Goal: Transaction & Acquisition: Book appointment/travel/reservation

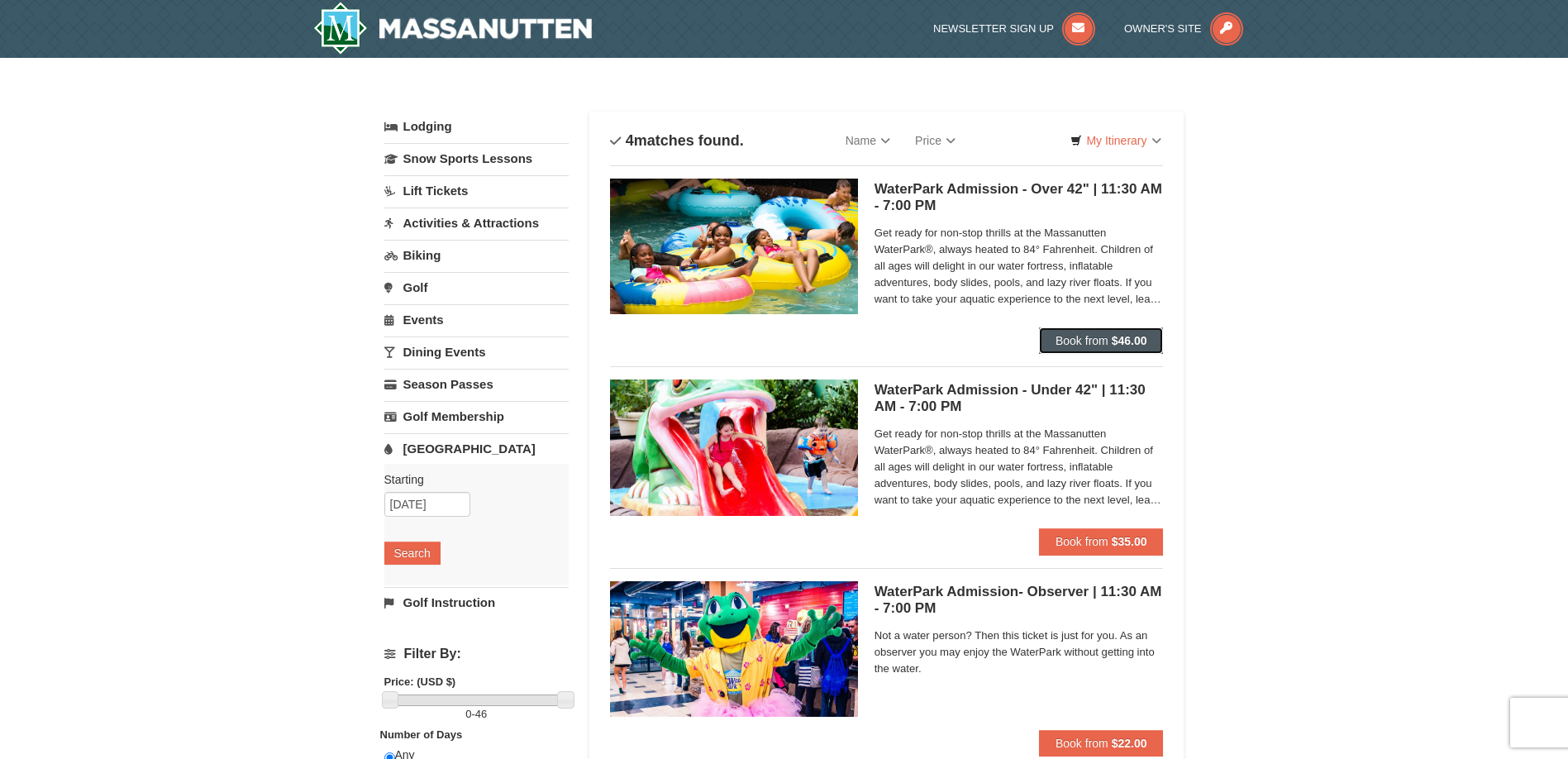
click at [1067, 332] on button "Book from $46.00" at bounding box center [1101, 341] width 125 height 27
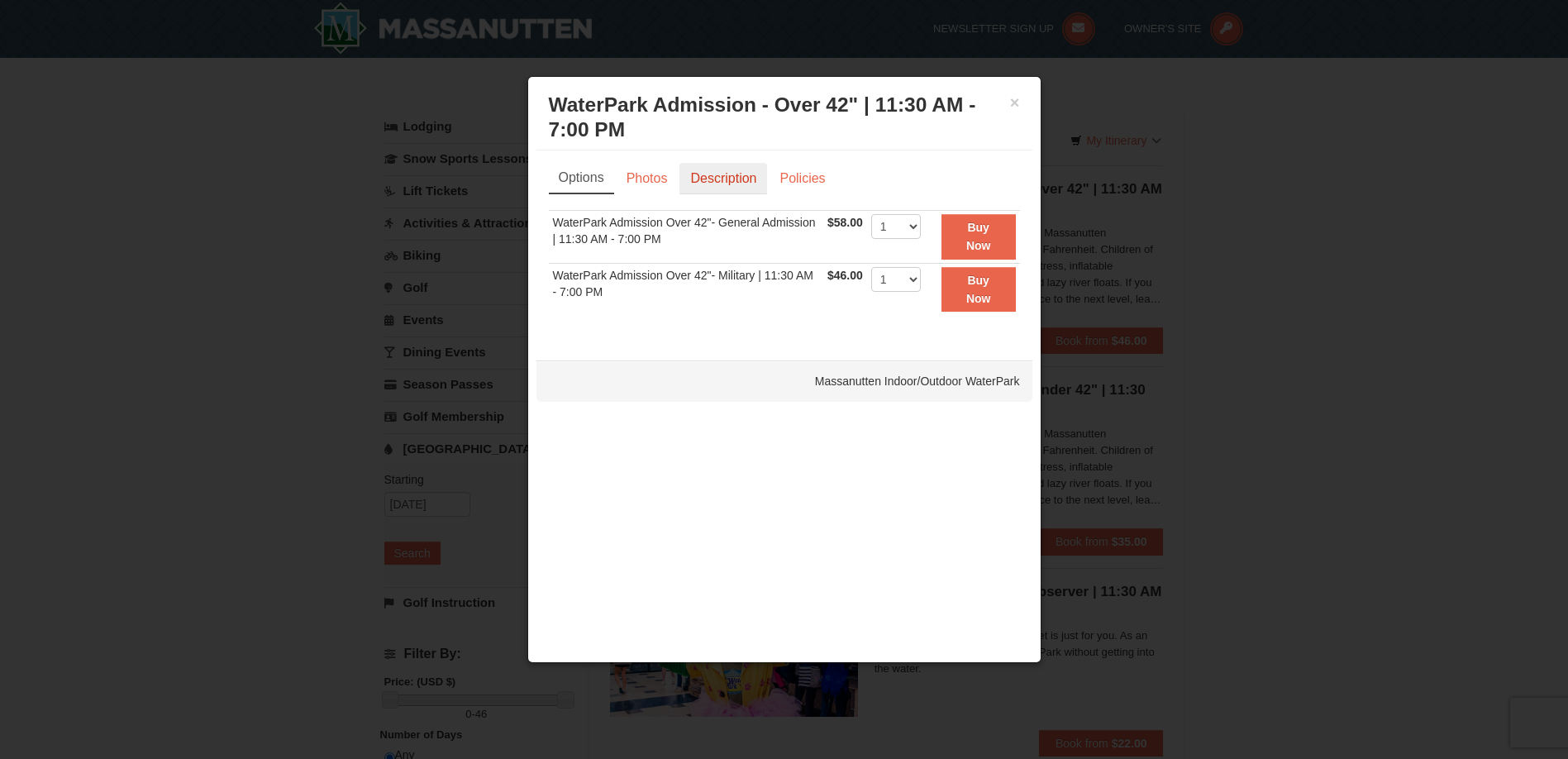
click at [758, 187] on link "Description" at bounding box center [723, 178] width 87 height 31
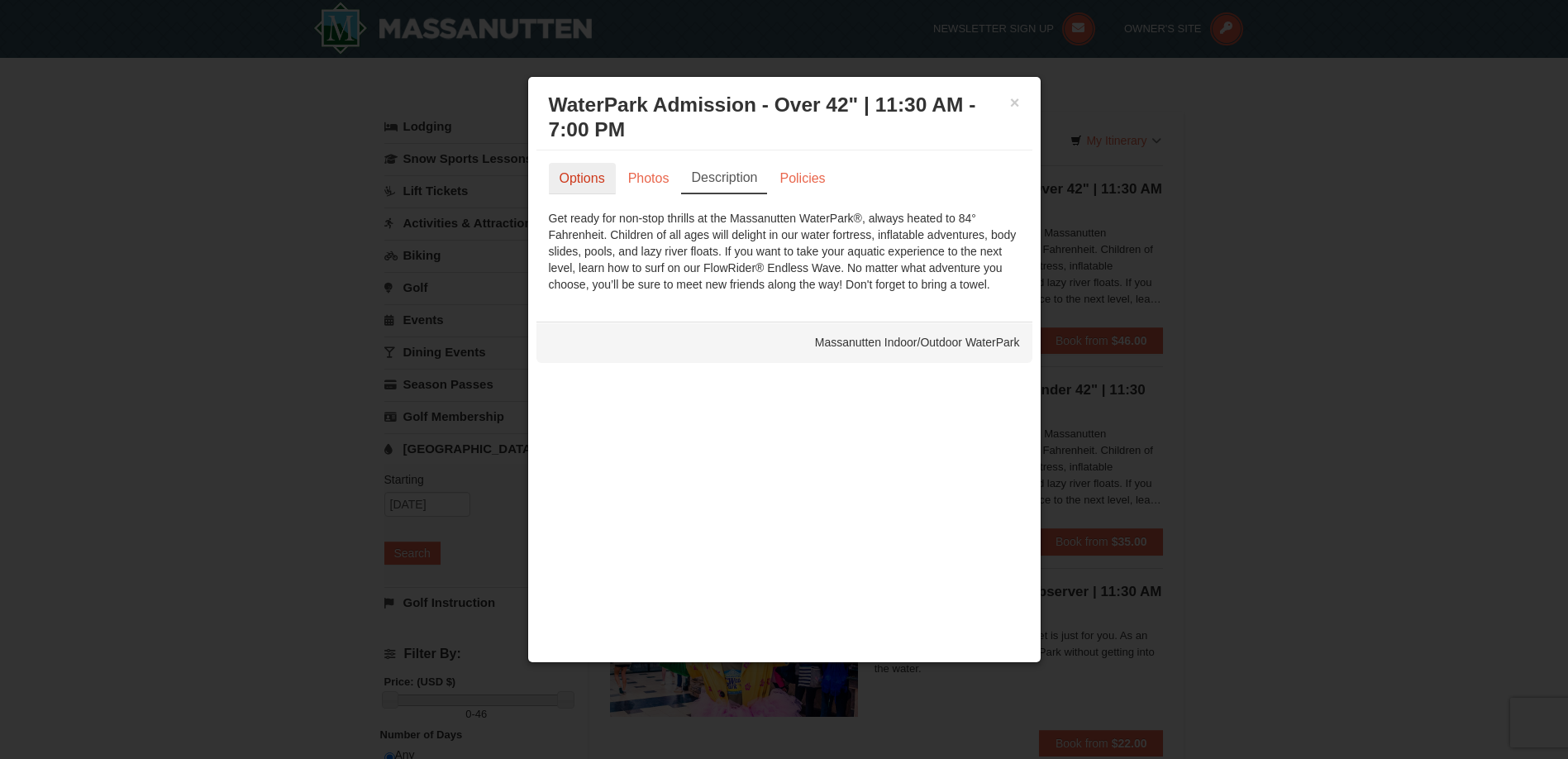
click at [576, 178] on link "Options" at bounding box center [582, 178] width 67 height 31
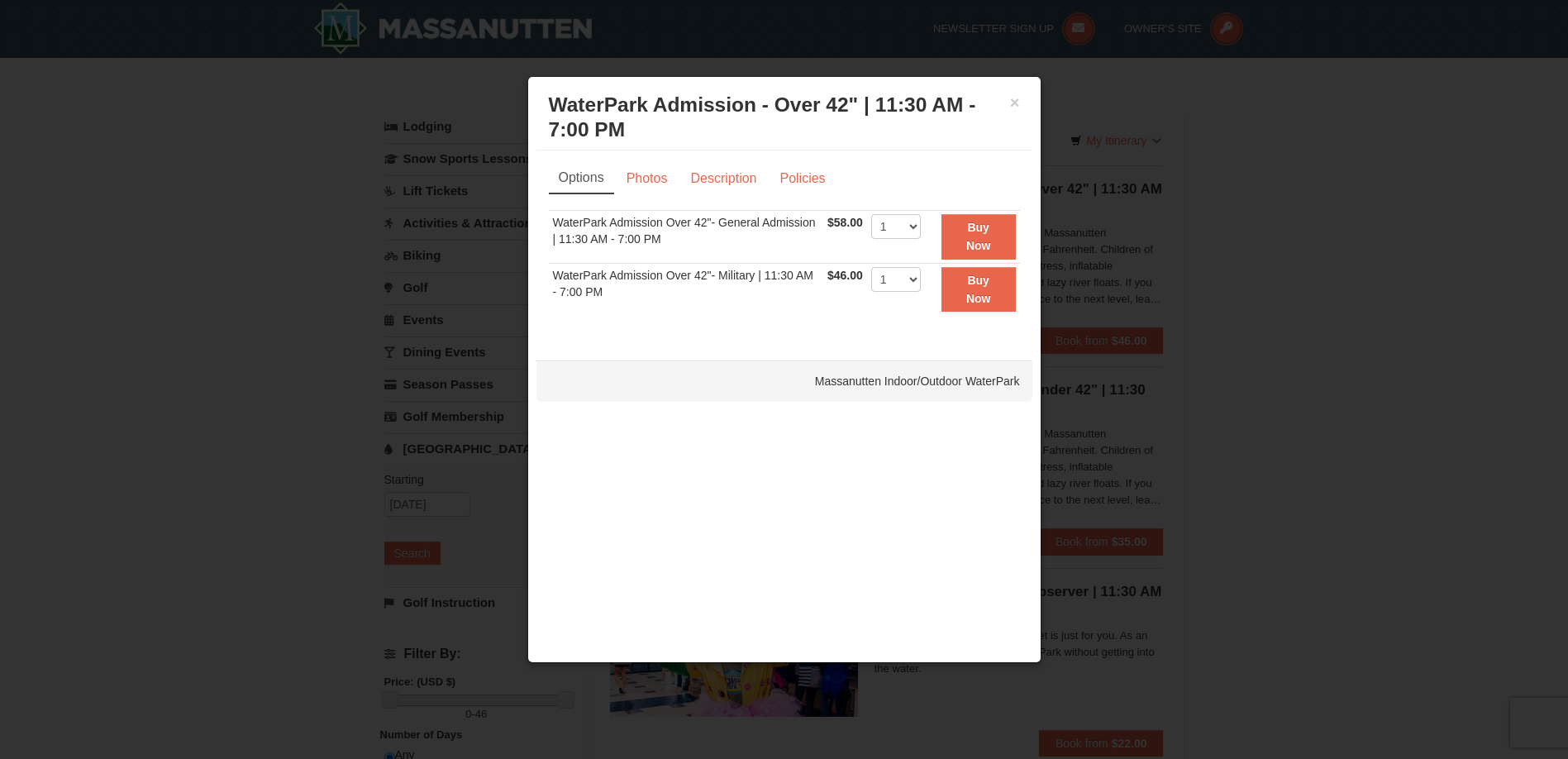
click at [1150, 126] on div at bounding box center [784, 380] width 1568 height 759
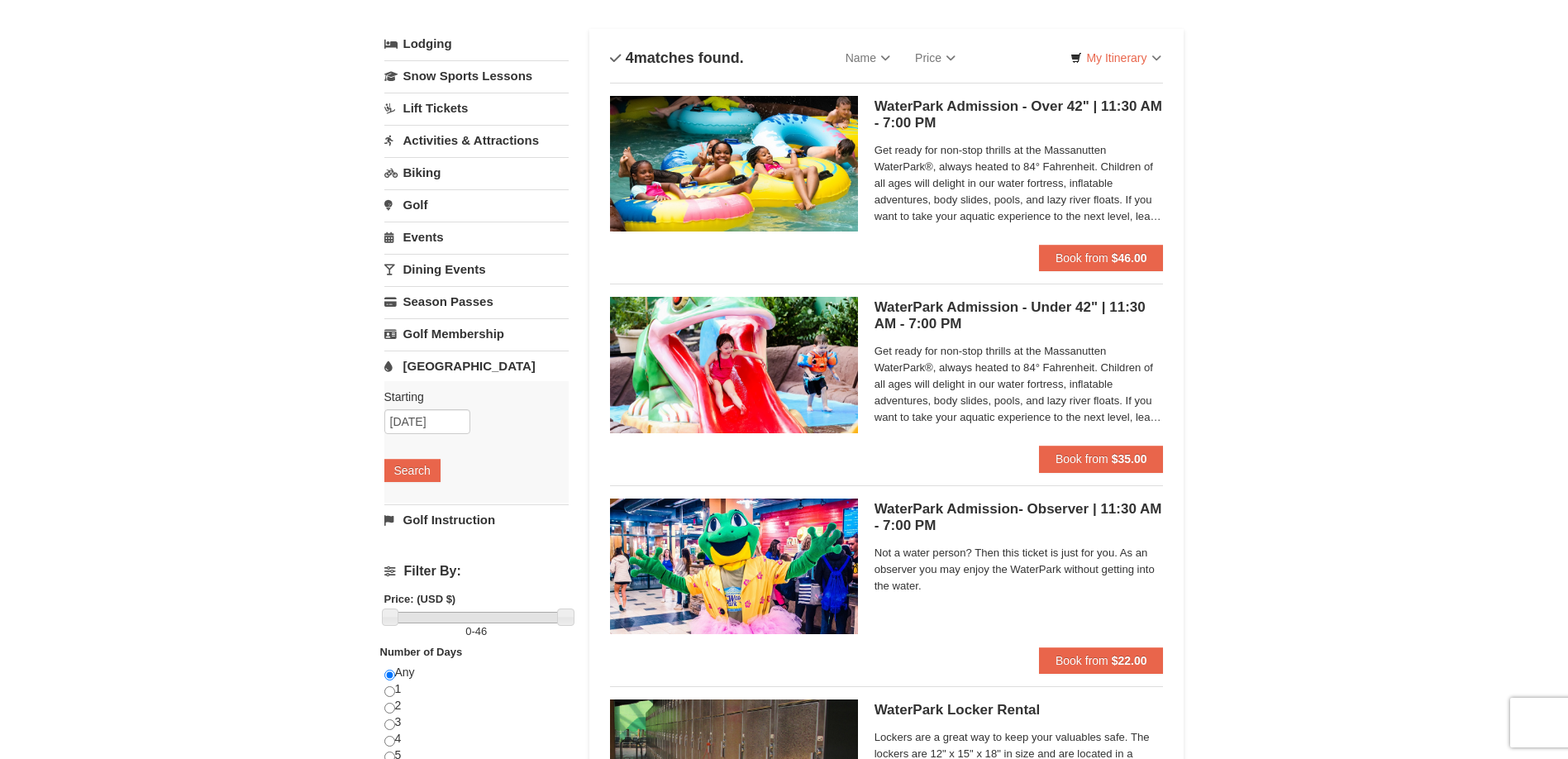
click at [503, 134] on link "Activities & Attractions" at bounding box center [476, 140] width 184 height 30
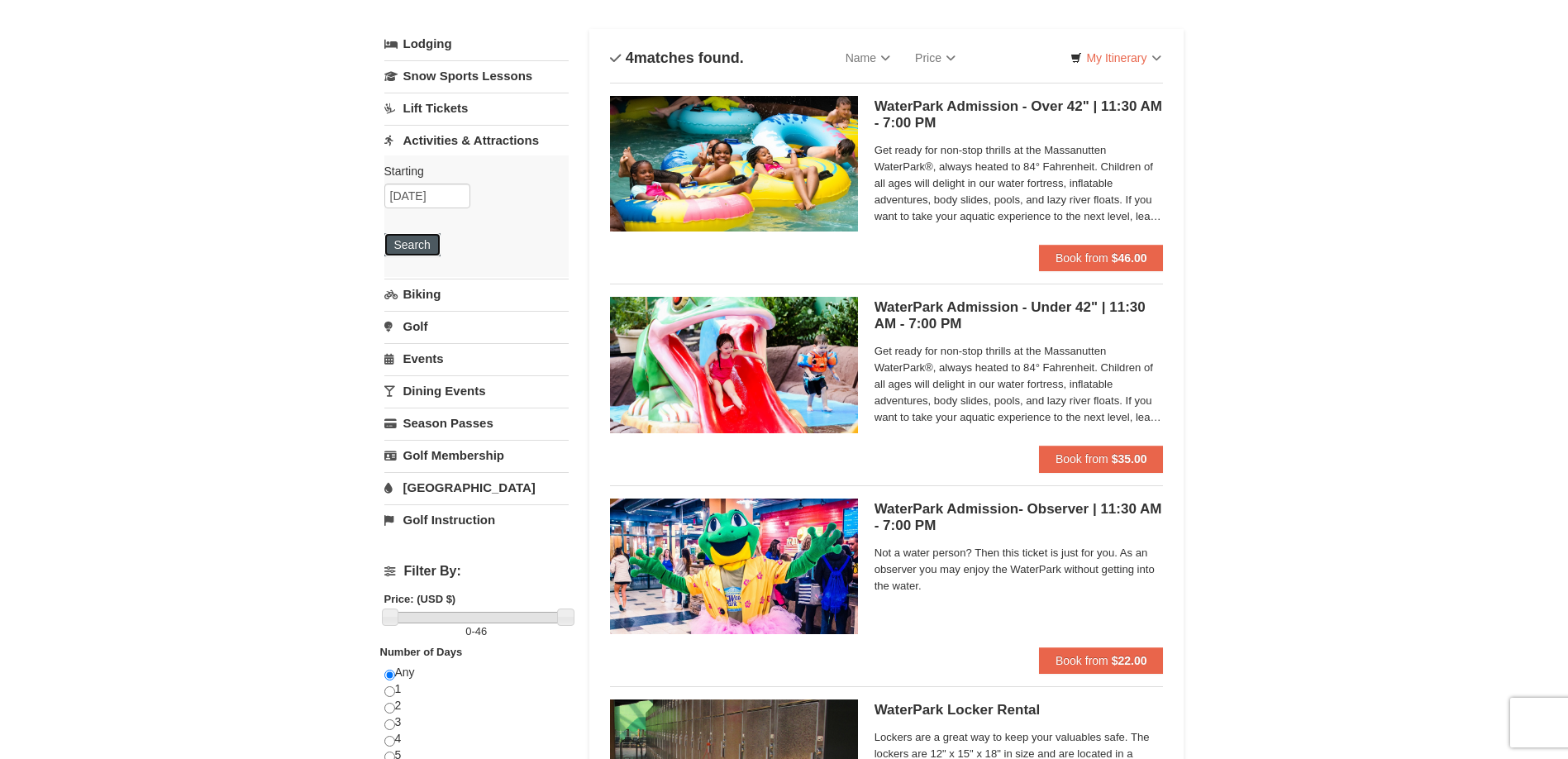
click at [421, 251] on button "Search" at bounding box center [412, 245] width 56 height 23
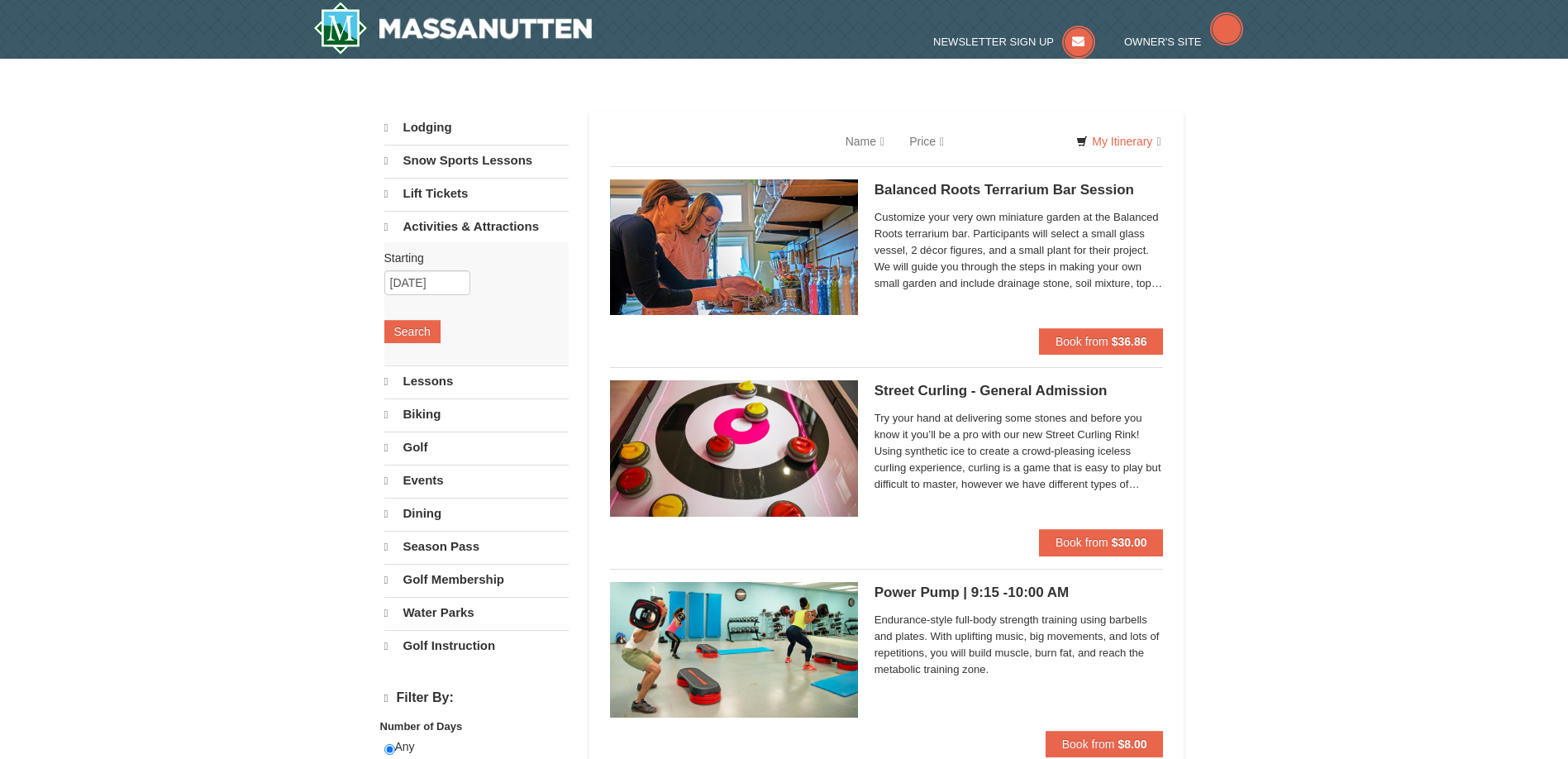
select select "10"
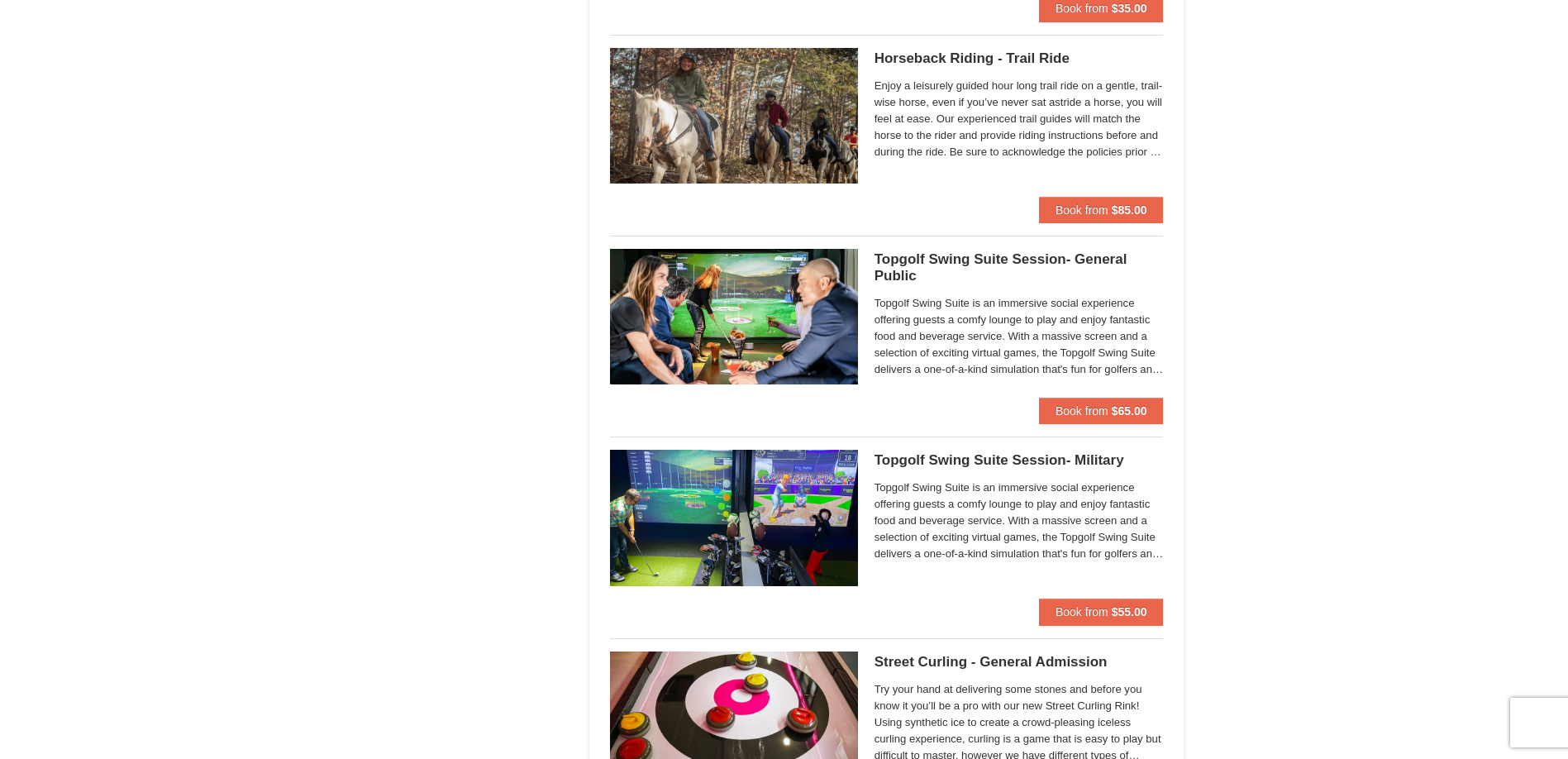
scroll to position [1903, 0]
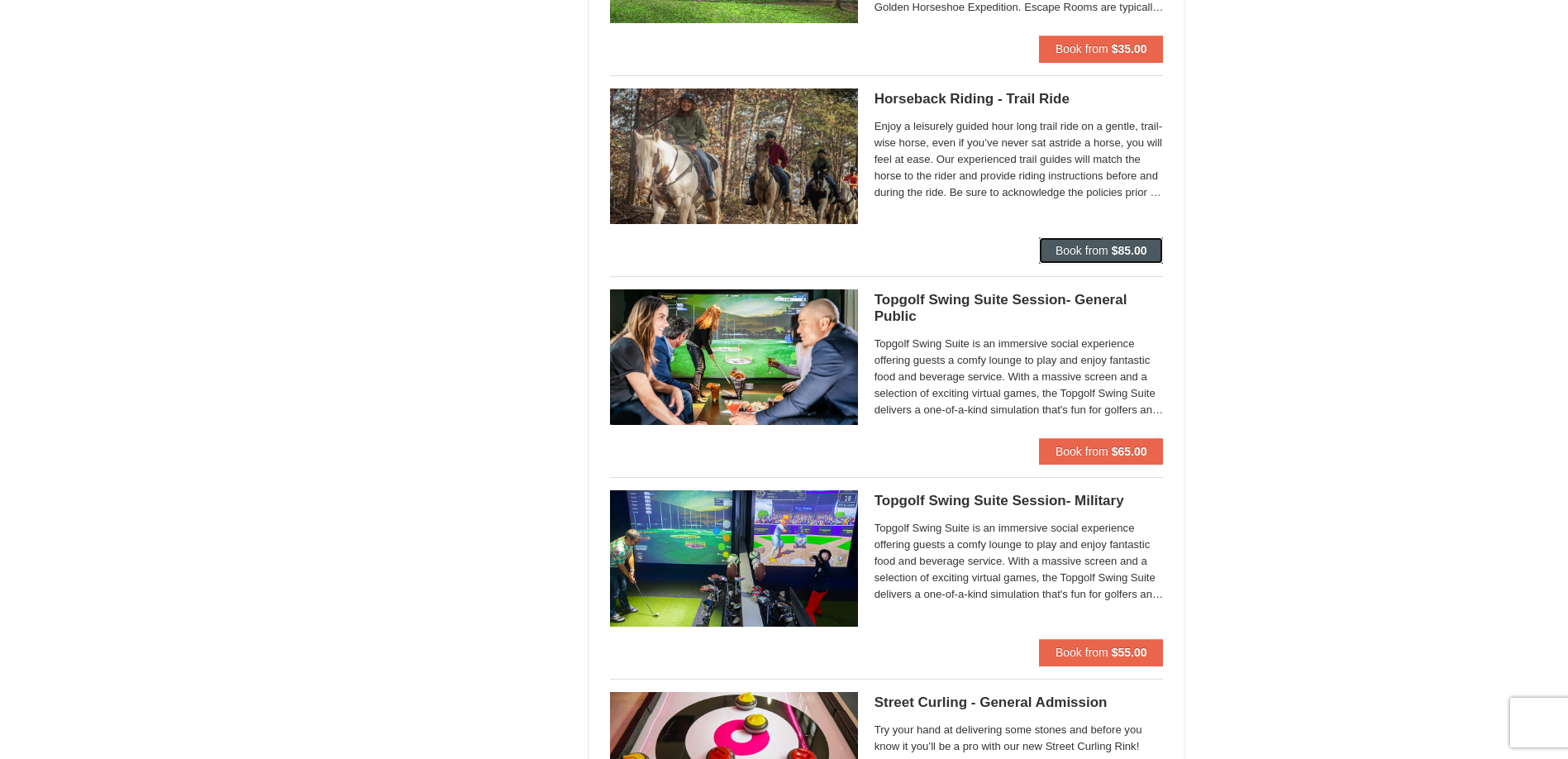
drag, startPoint x: 1058, startPoint y: 246, endPoint x: 1070, endPoint y: 253, distance: 13.9
click at [1070, 255] on span "Book from" at bounding box center [1082, 250] width 53 height 13
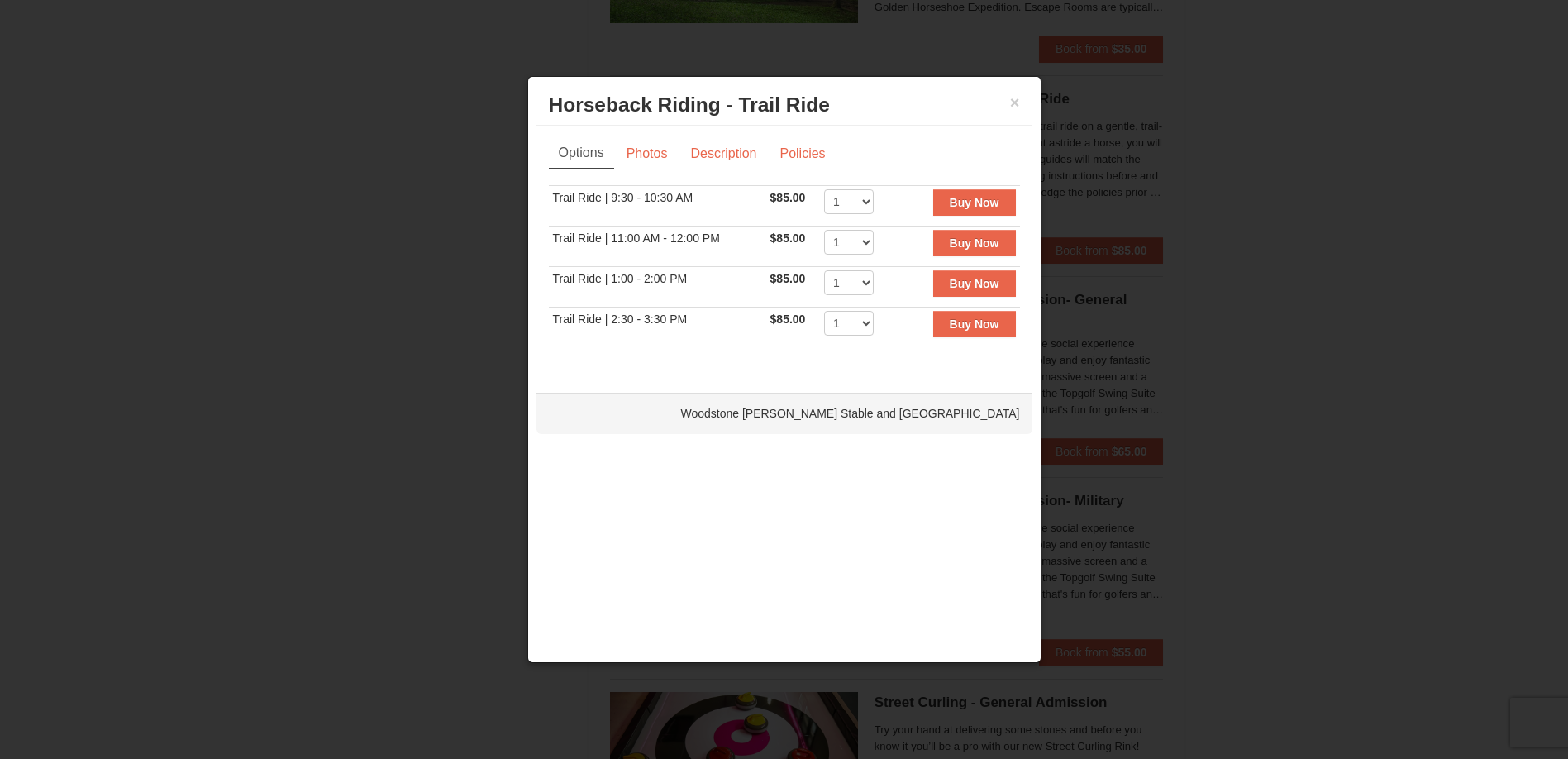
drag, startPoint x: 508, startPoint y: 133, endPoint x: 468, endPoint y: 137, distance: 40.2
click at [468, 137] on div at bounding box center [784, 380] width 1568 height 759
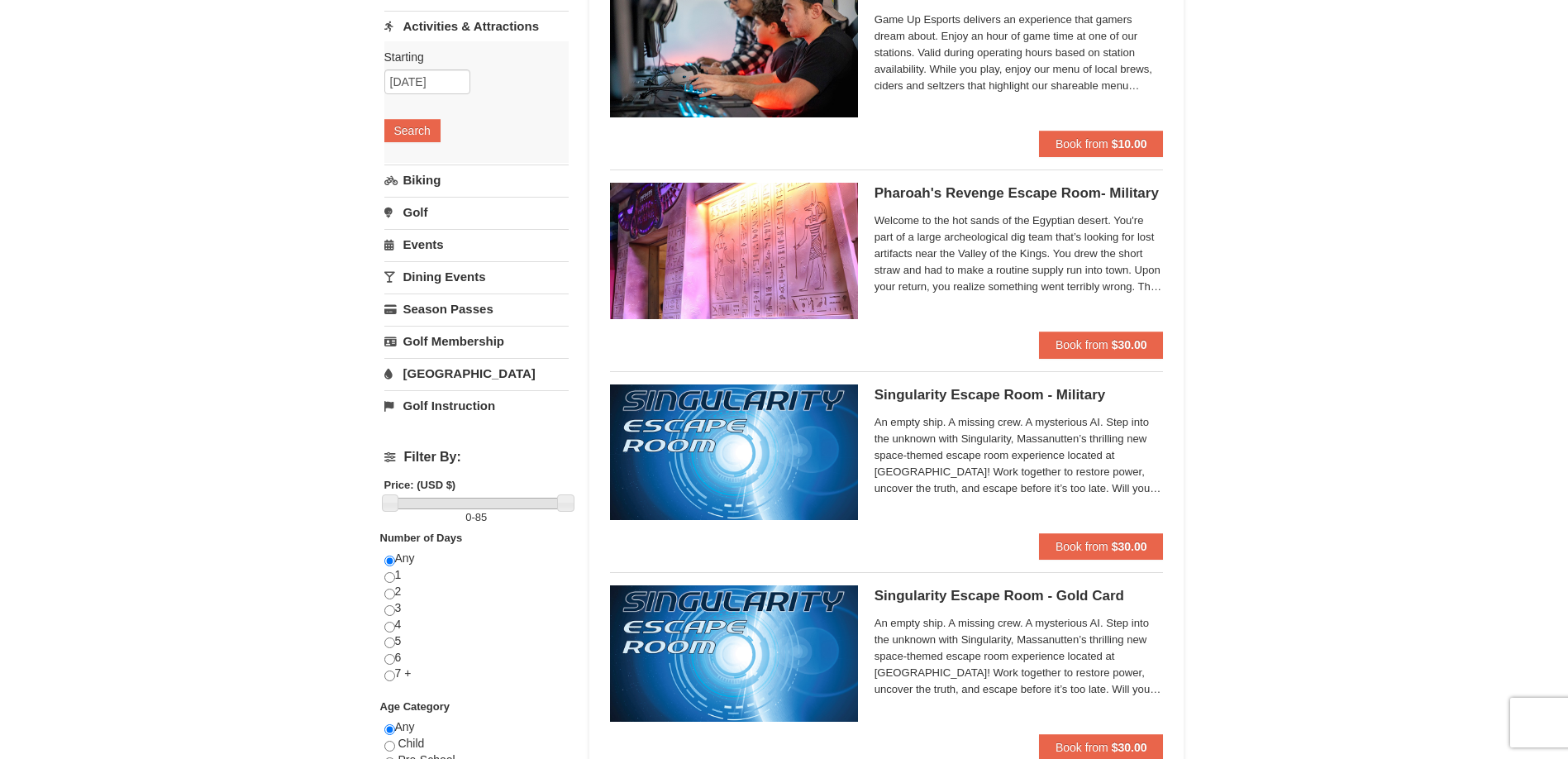
scroll to position [0, 0]
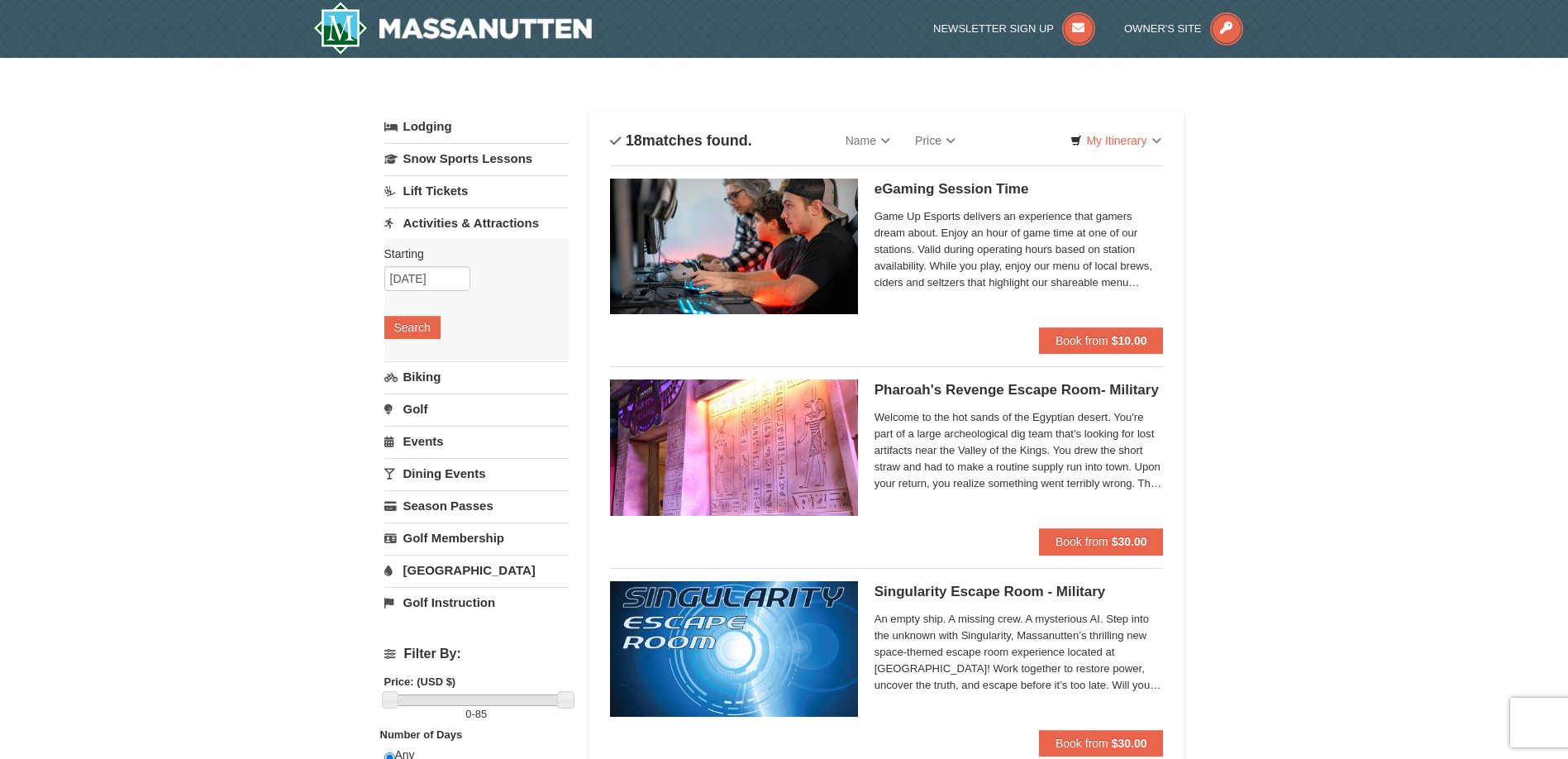
click at [431, 563] on link "[GEOGRAPHIC_DATA]" at bounding box center [476, 570] width 184 height 30
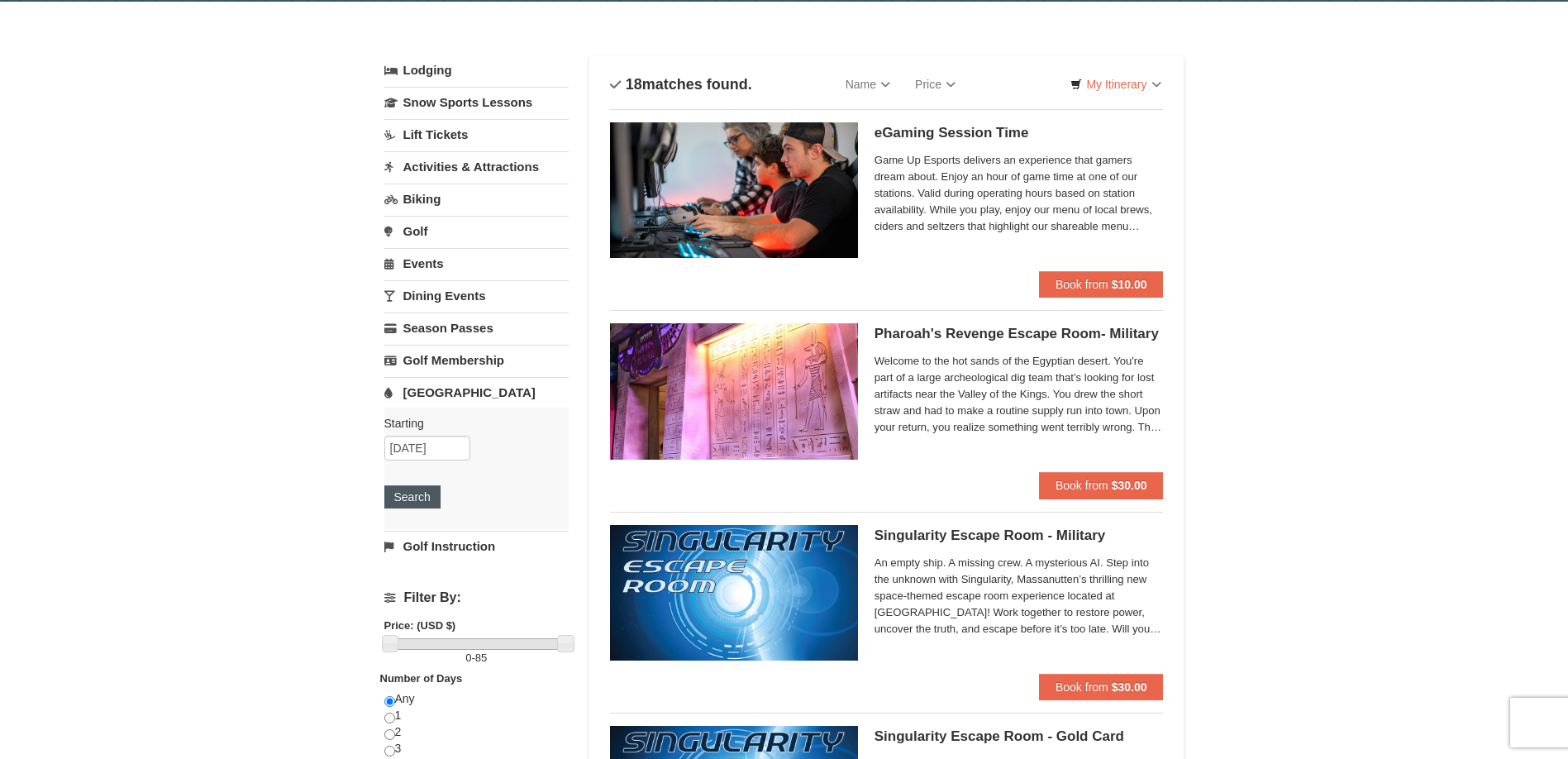
scroll to position [166, 0]
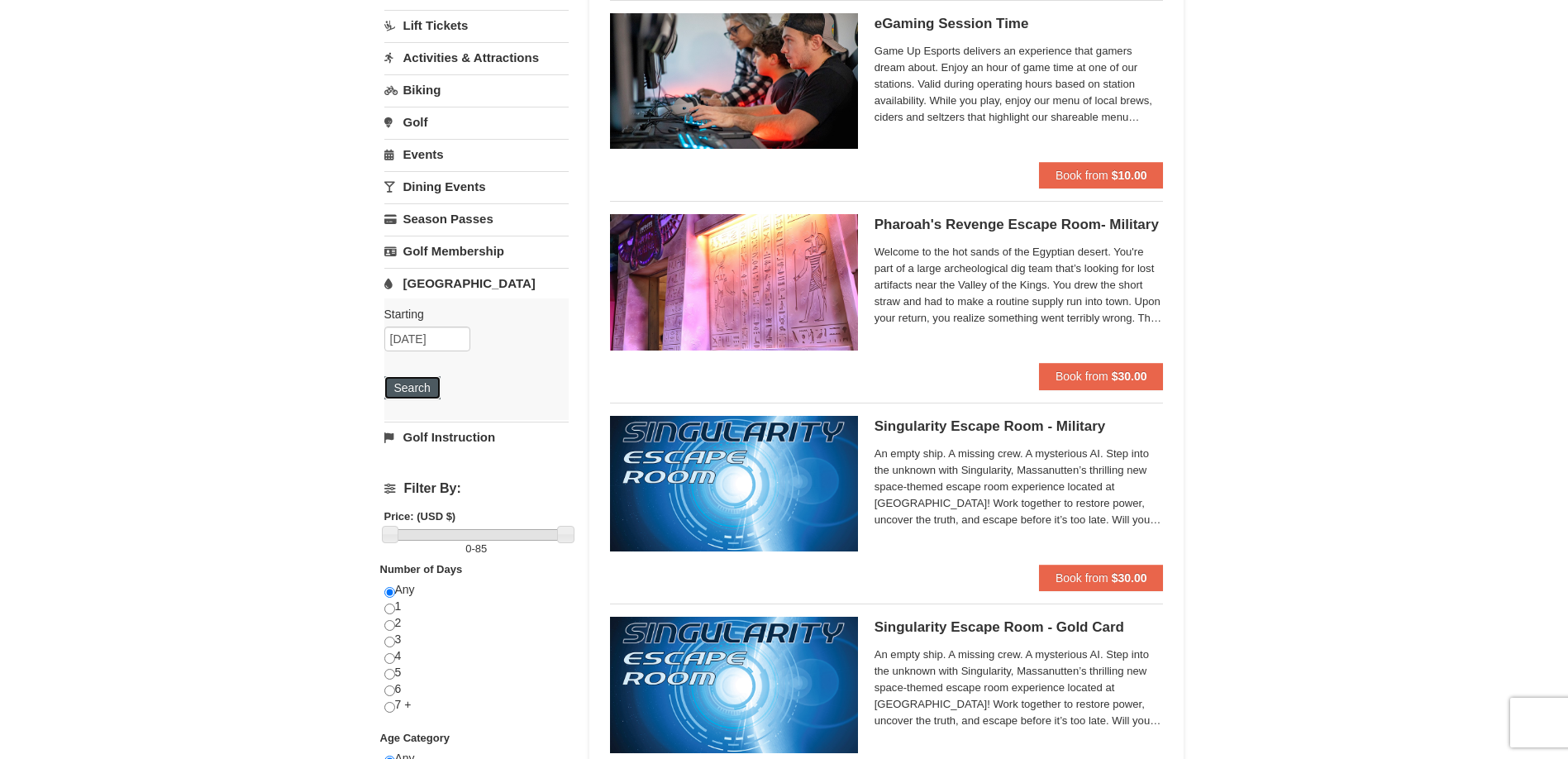
click at [395, 385] on button "Search" at bounding box center [412, 388] width 56 height 23
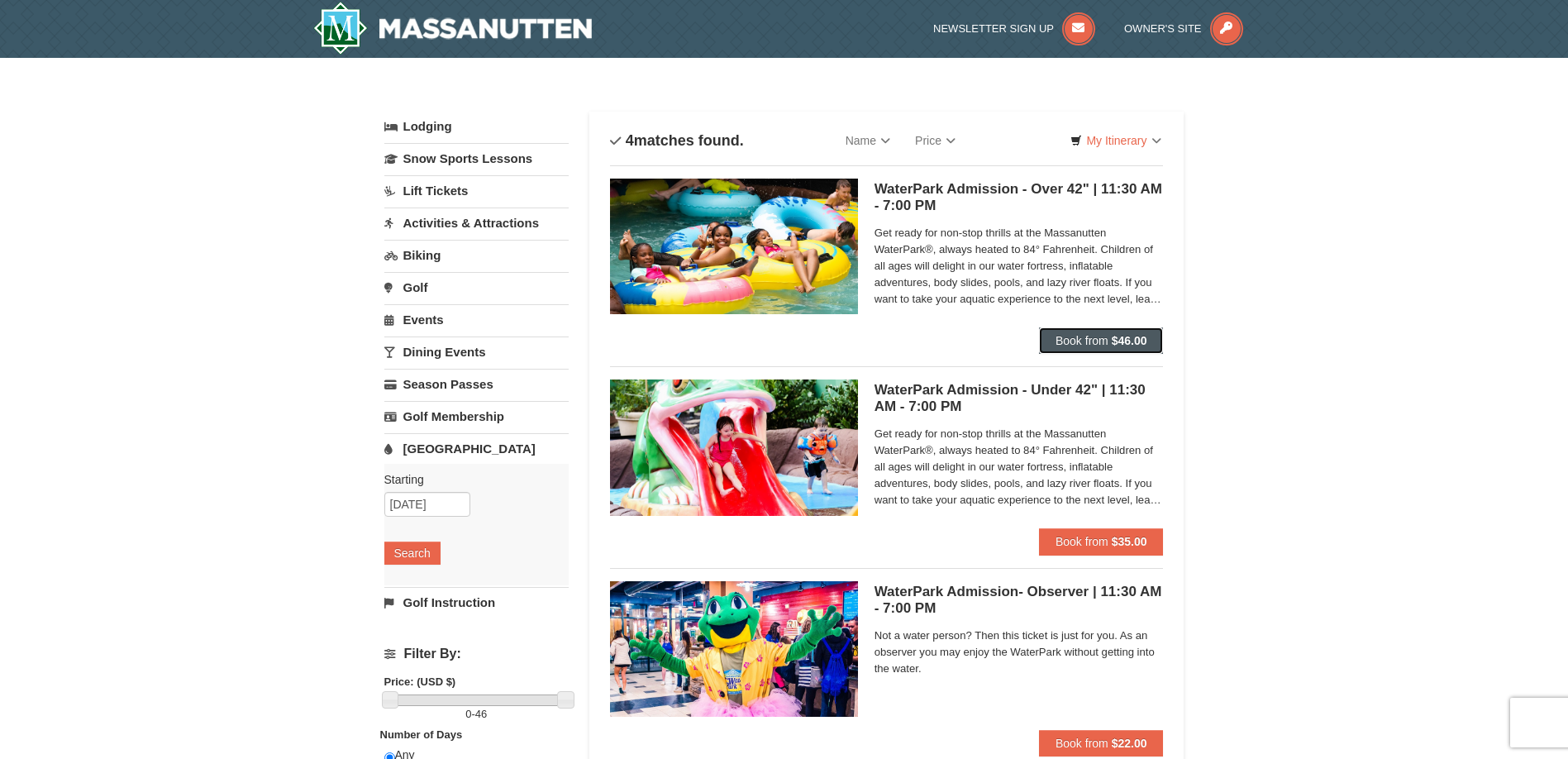
click at [1107, 331] on button "Book from $46.00" at bounding box center [1101, 341] width 125 height 27
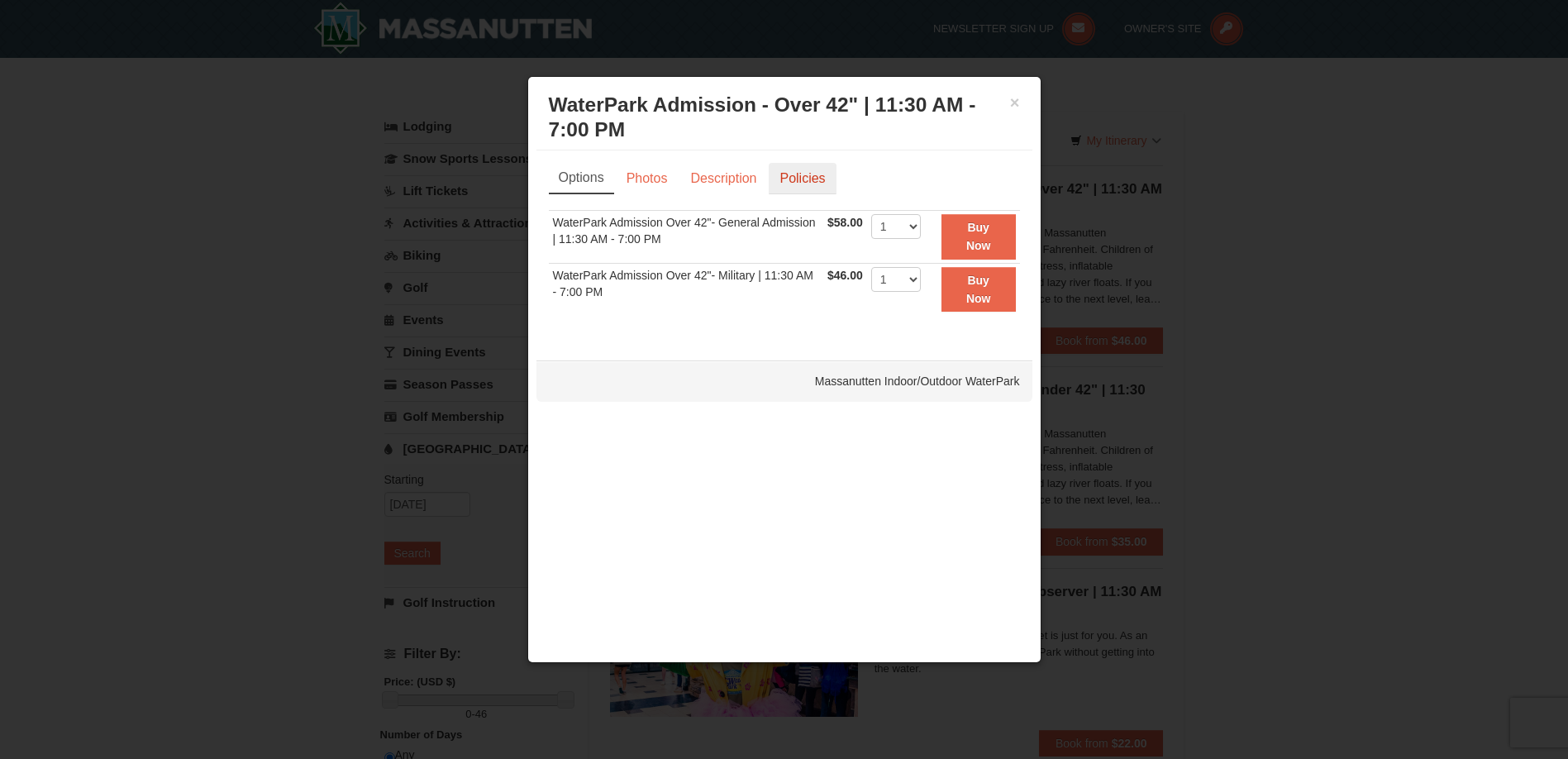
click at [805, 183] on link "Policies" at bounding box center [802, 178] width 67 height 31
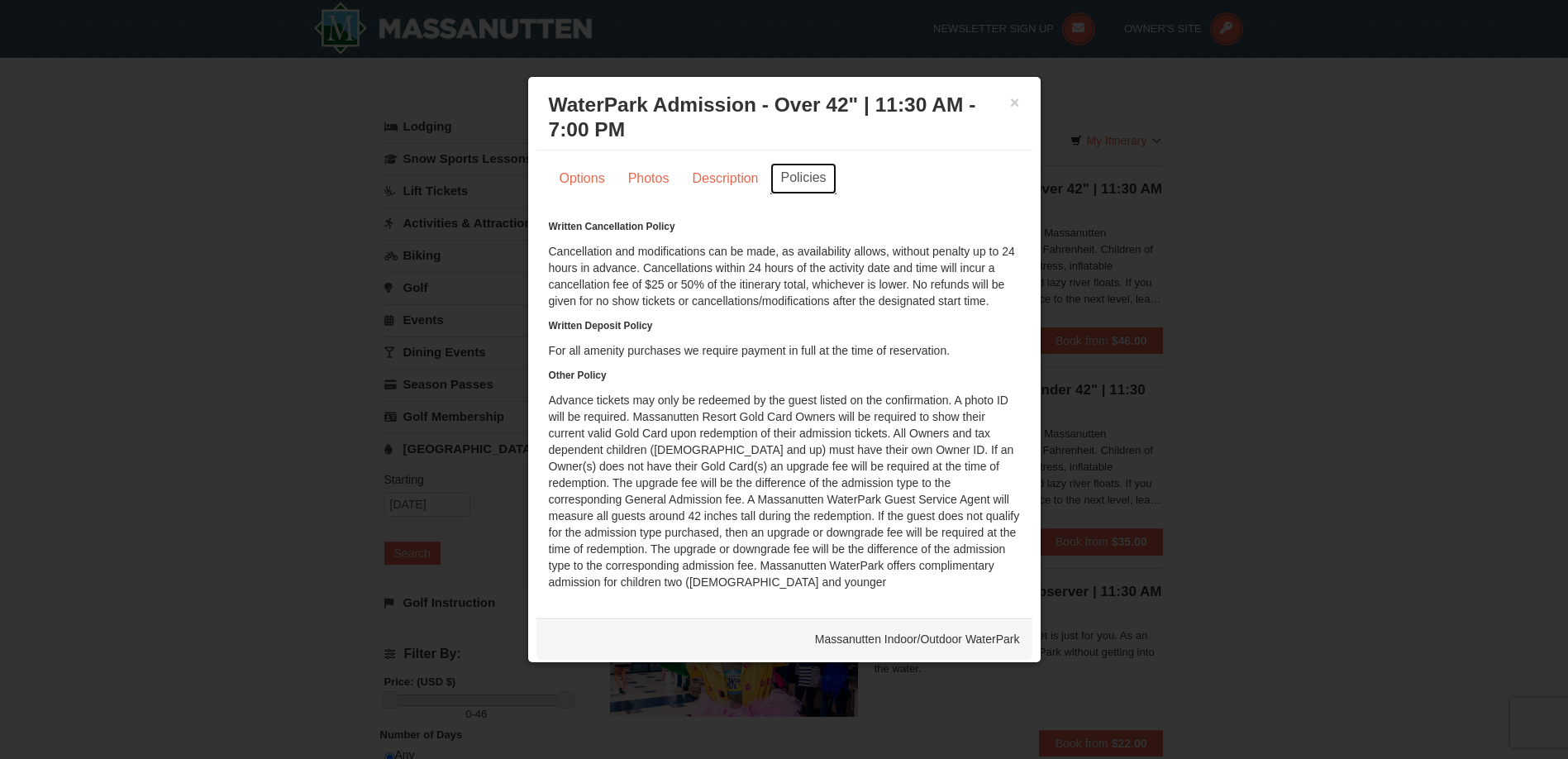
scroll to position [17, 0]
click at [1011, 98] on button "×" at bounding box center [1015, 102] width 10 height 17
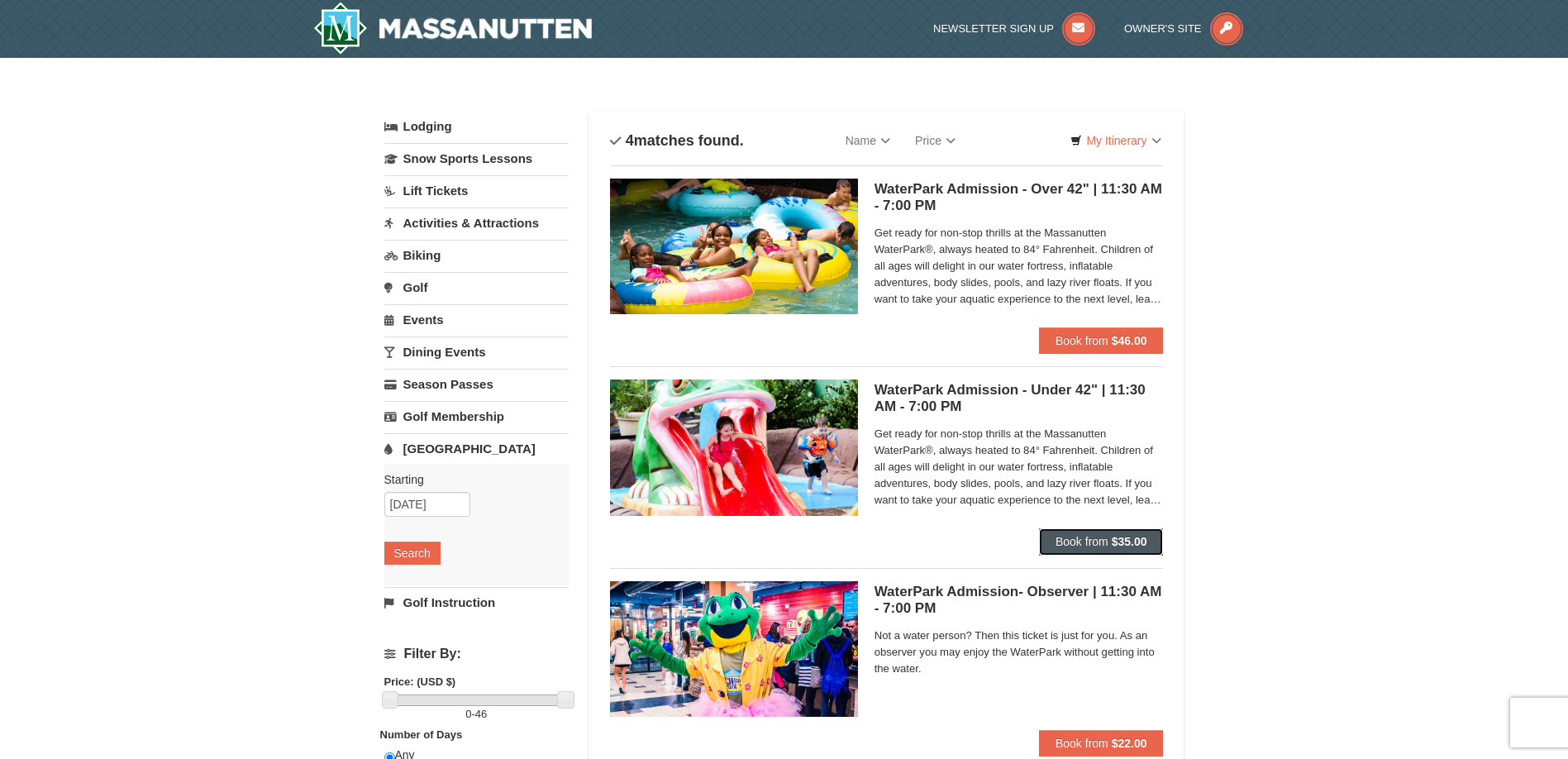
click at [1094, 552] on button "Book from $35.00" at bounding box center [1101, 542] width 125 height 27
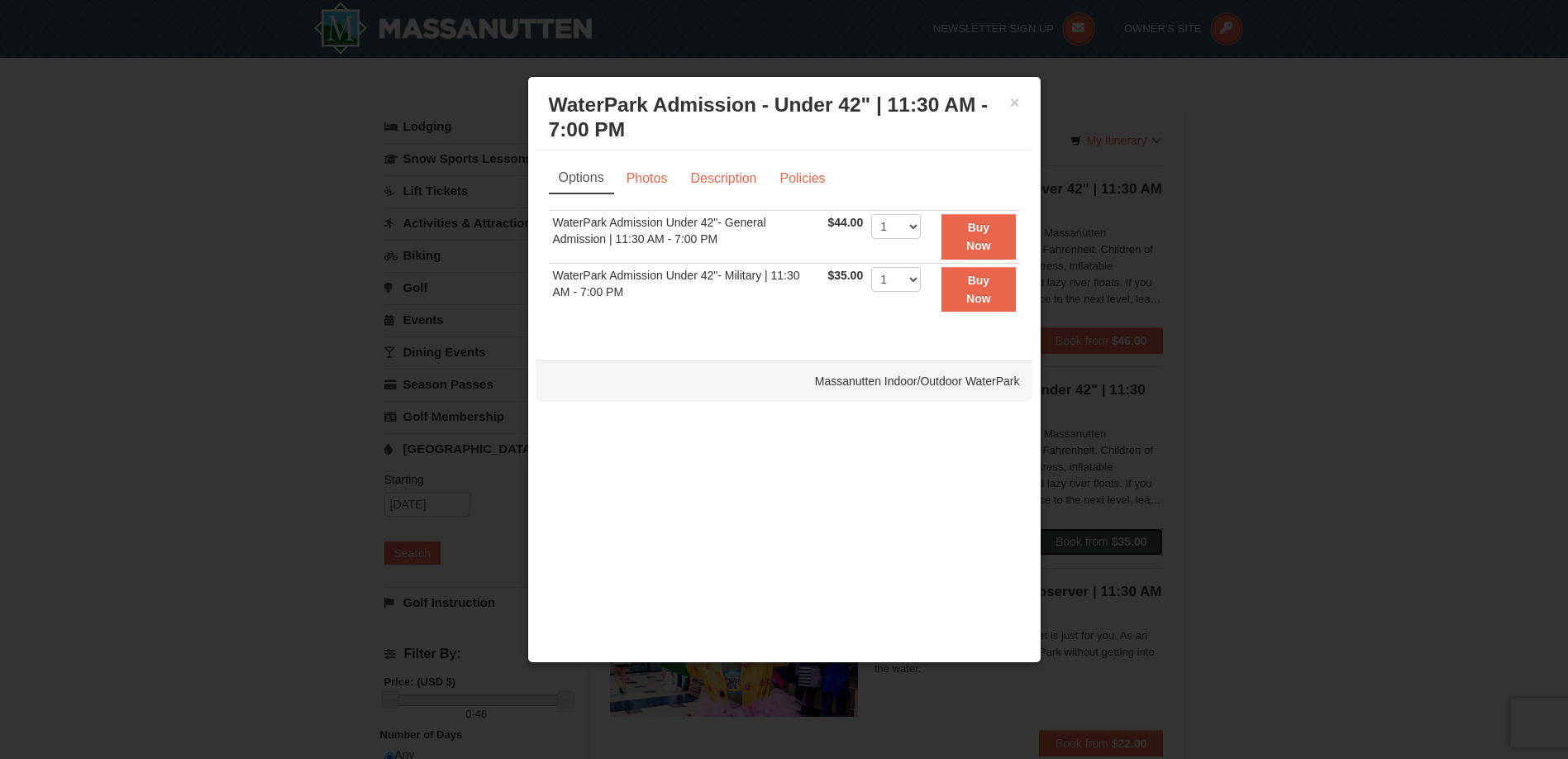
scroll to position [0, 0]
click at [1019, 100] on button "×" at bounding box center [1015, 102] width 10 height 17
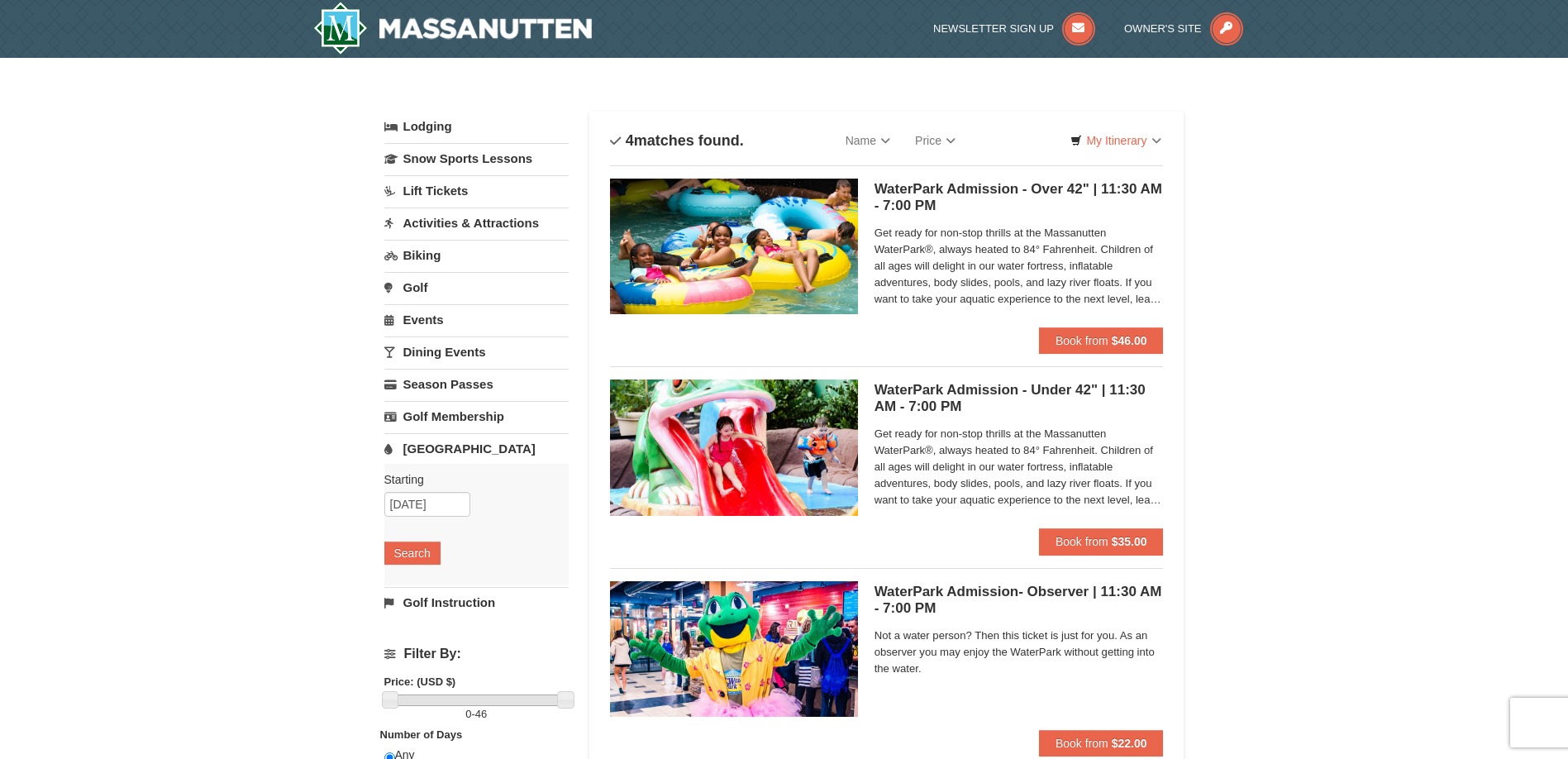
drag, startPoint x: 982, startPoint y: 87, endPoint x: 1182, endPoint y: 177, distance: 219.3
click at [1182, 175] on div "Sort By Name Name (A to Z) Name (Z to A) Price Price (Low to High) Price (High …" at bounding box center [887, 545] width 596 height 868
click at [435, 314] on link "Events" at bounding box center [476, 320] width 184 height 30
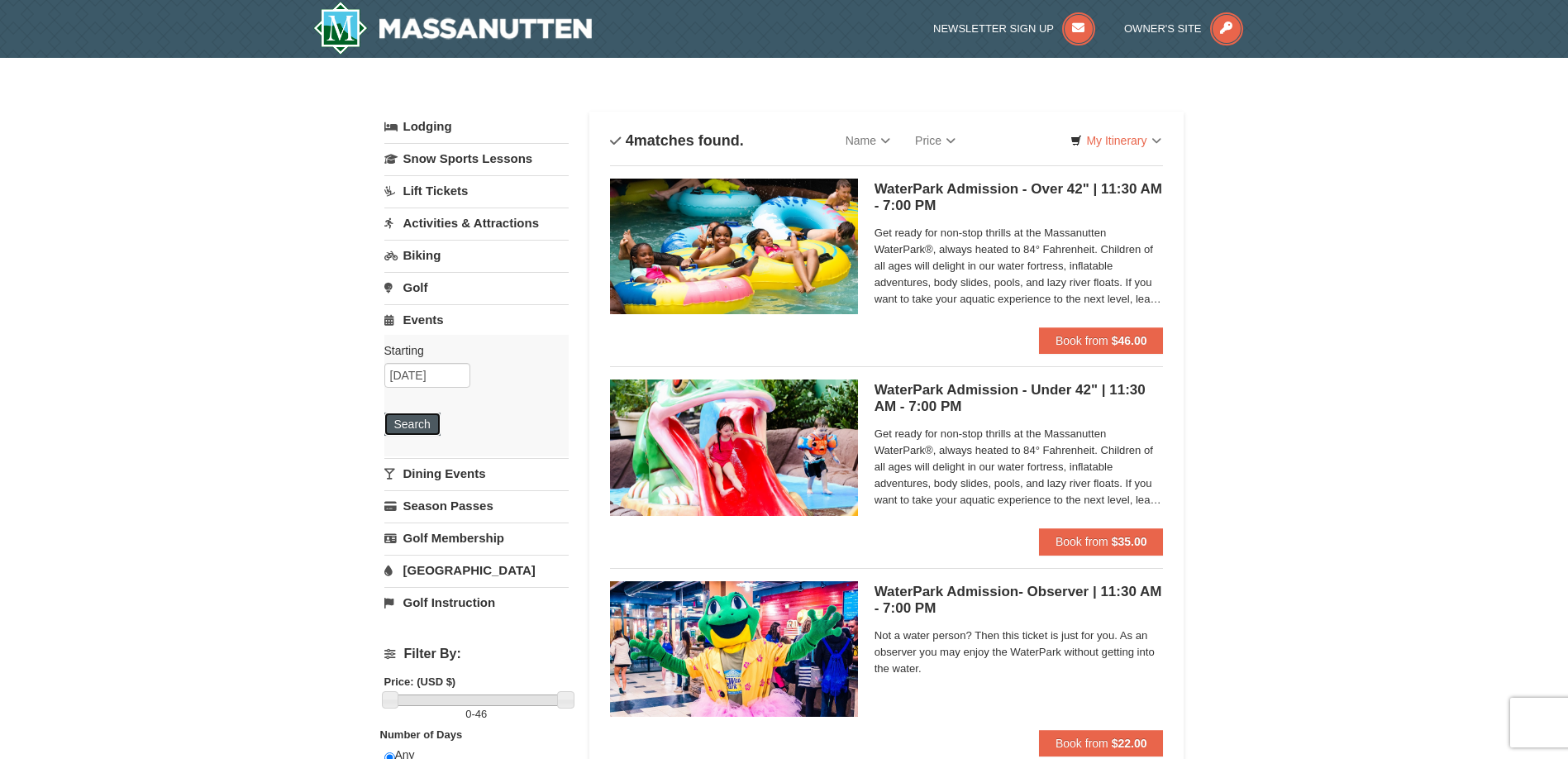
click at [401, 422] on button "Search" at bounding box center [412, 424] width 56 height 23
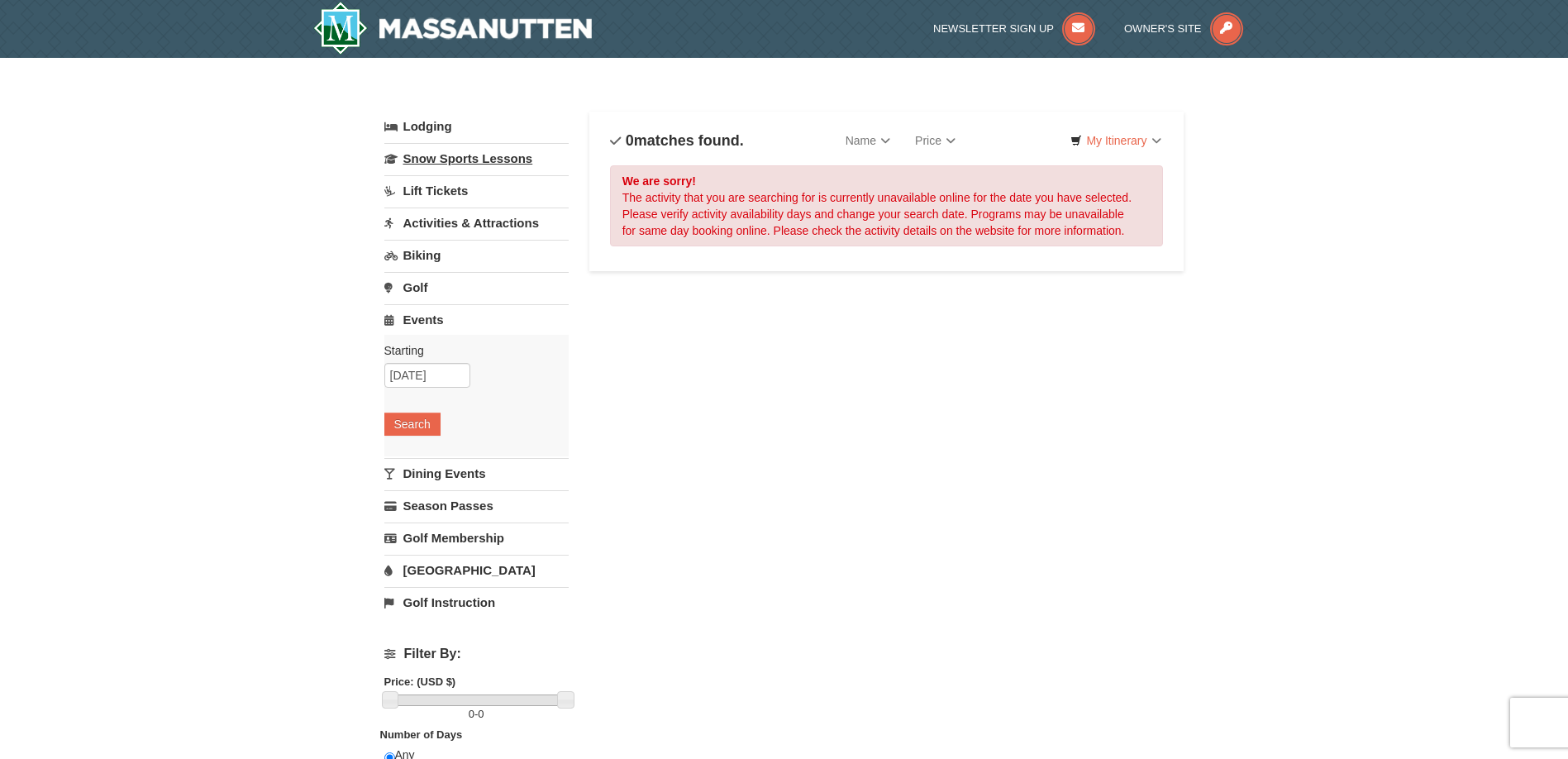
click at [453, 154] on link "Snow Sports Lessons" at bounding box center [476, 159] width 184 height 30
